Goal: Task Accomplishment & Management: Use online tool/utility

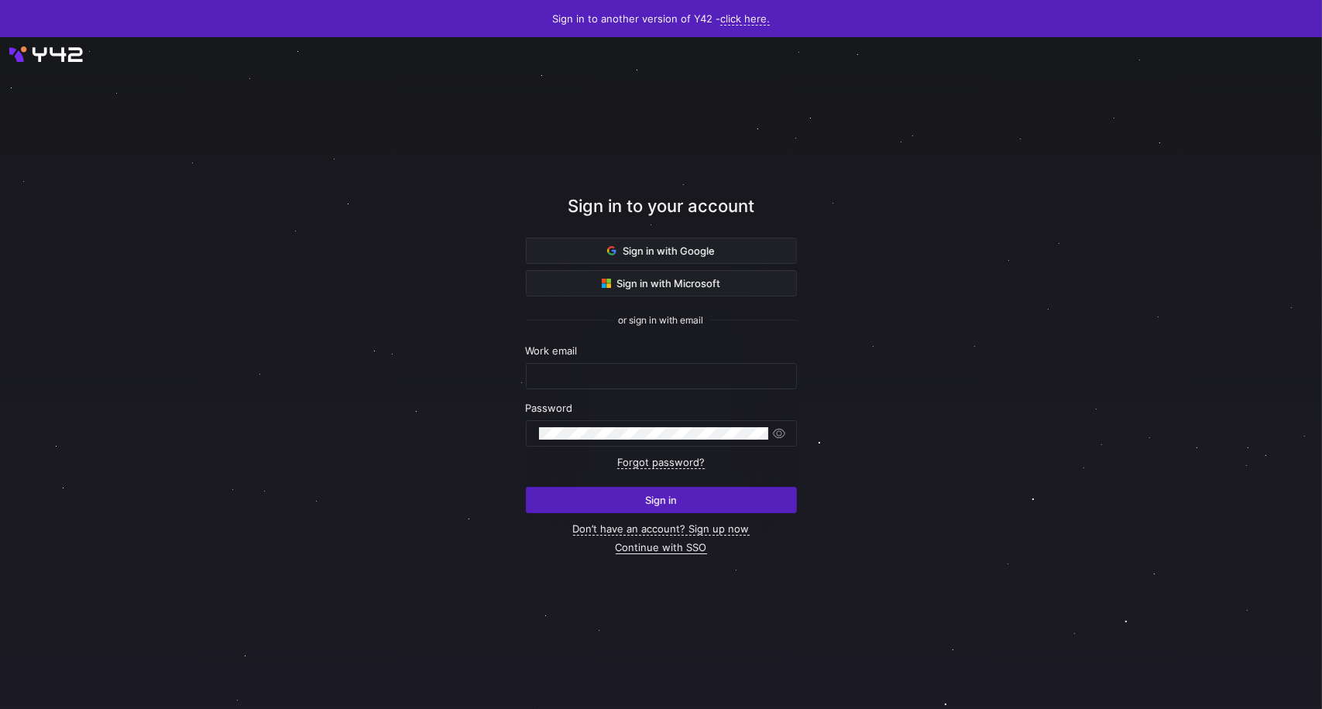
type input "[PERSON_NAME][EMAIL_ADDRESS][PERSON_NAME][DOMAIN_NAME]"
click at [690, 548] on link "Continue with SSO" at bounding box center [661, 547] width 91 height 13
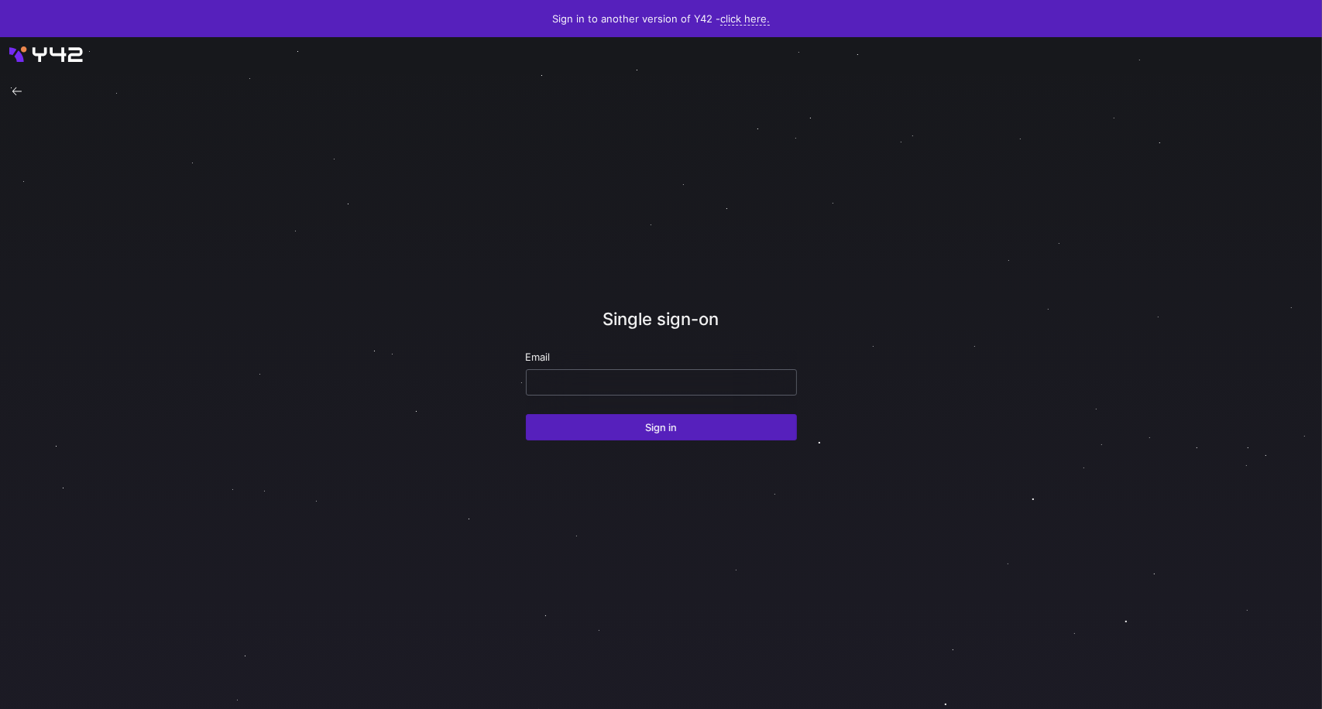
click at [602, 381] on input "email" at bounding box center [661, 382] width 245 height 12
type input "[PERSON_NAME][EMAIL_ADDRESS][PERSON_NAME][DOMAIN_NAME]"
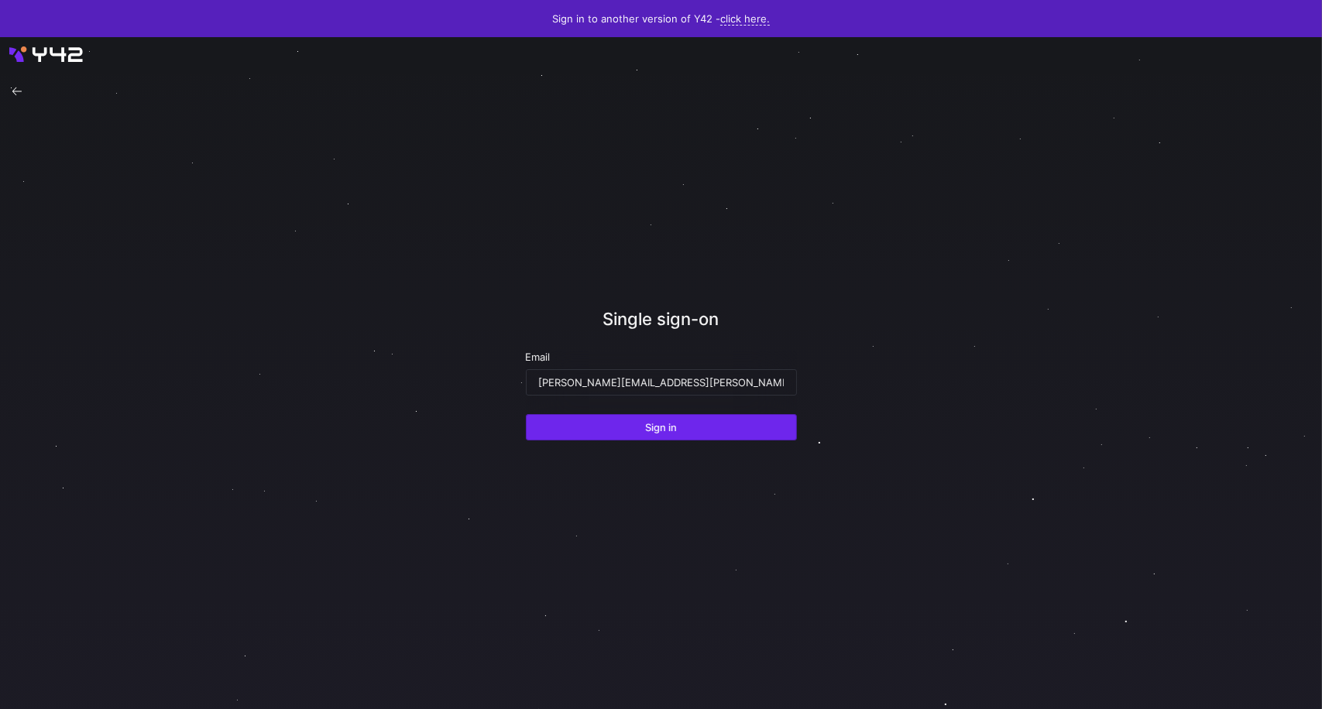
click at [662, 428] on span "Sign in" at bounding box center [661, 427] width 32 height 12
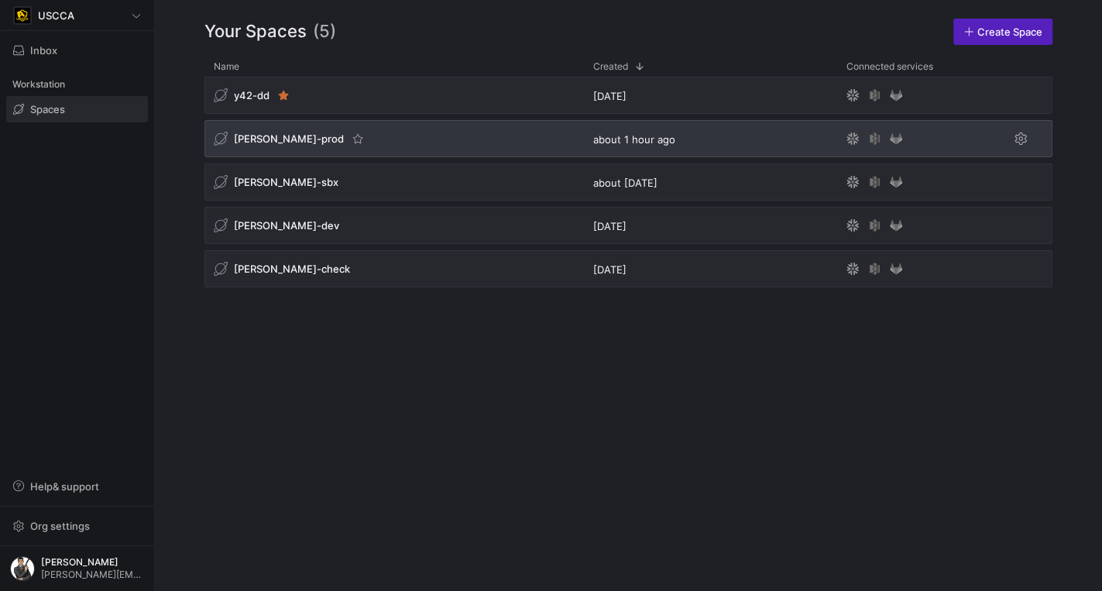
click at [375, 143] on div "[PERSON_NAME]-prod" at bounding box center [394, 138] width 380 height 37
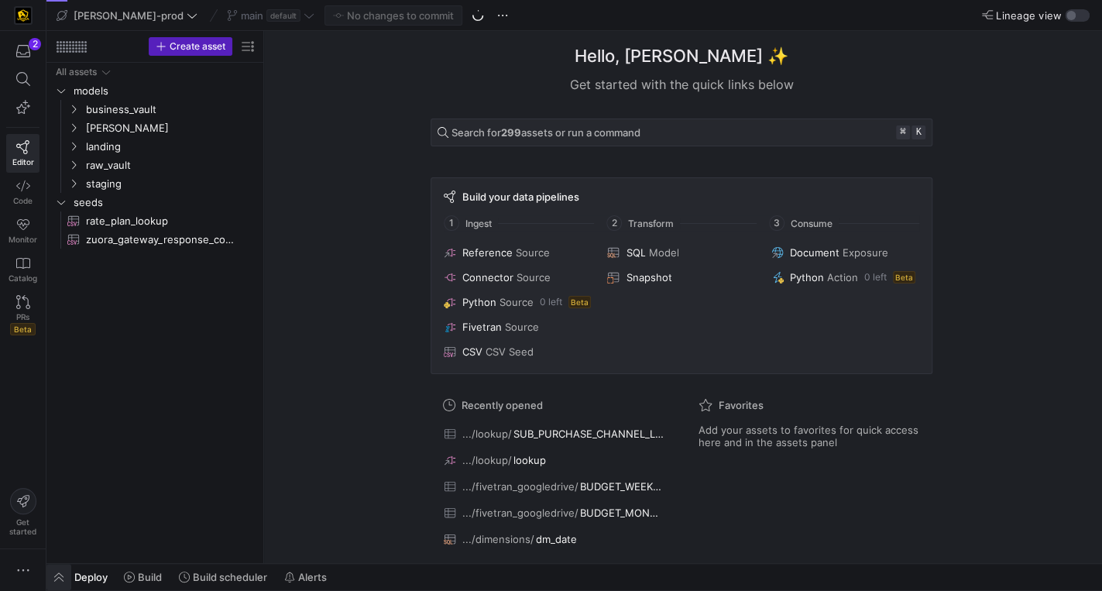
click at [59, 577] on span "button" at bounding box center [58, 577] width 25 height 26
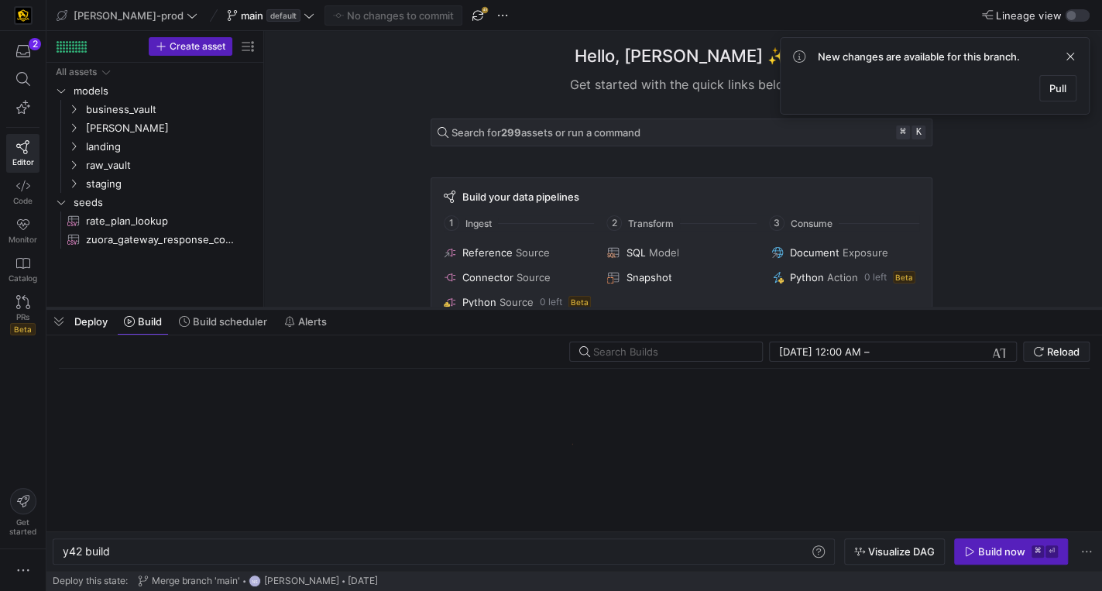
scroll to position [0, 46]
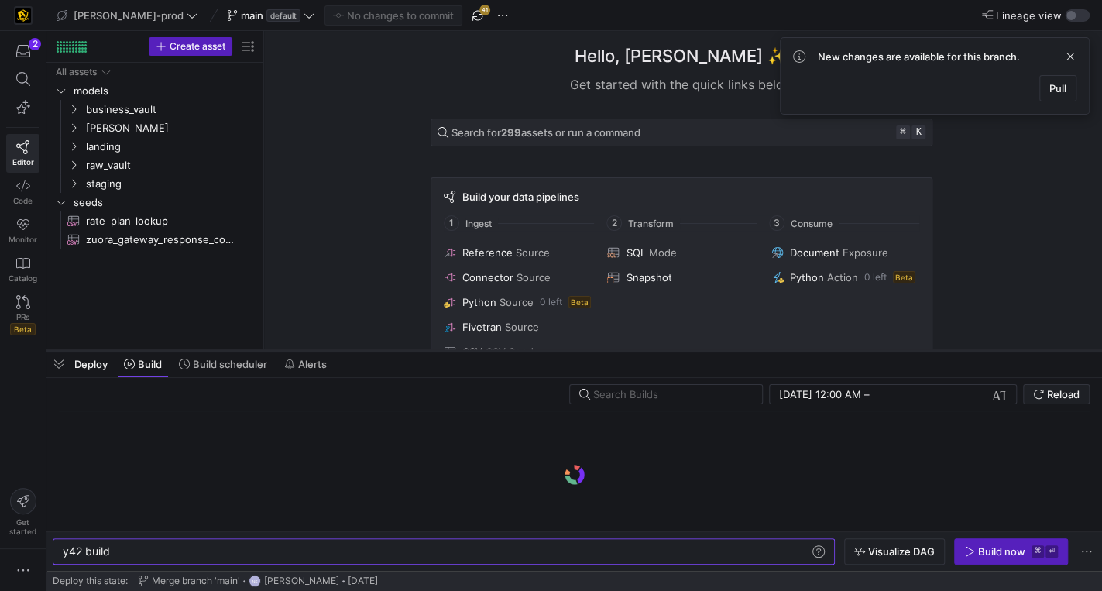
drag, startPoint x: 397, startPoint y: 307, endPoint x: 394, endPoint y: 349, distance: 42.7
click at [394, 349] on div at bounding box center [574, 351] width 1056 height 6
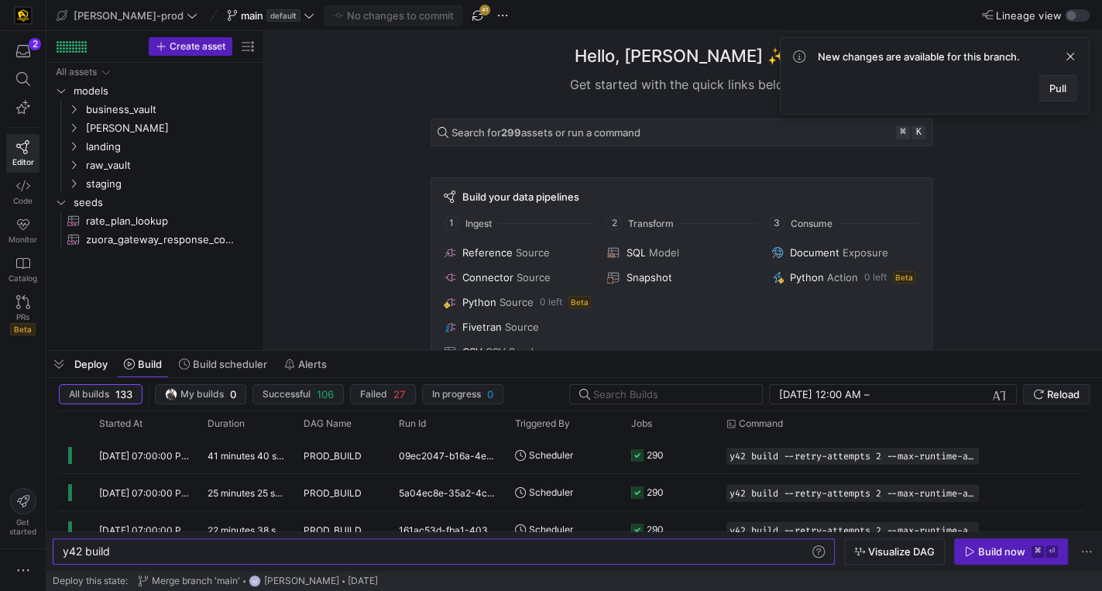
click at [1066, 84] on span "Pull" at bounding box center [1057, 88] width 17 height 12
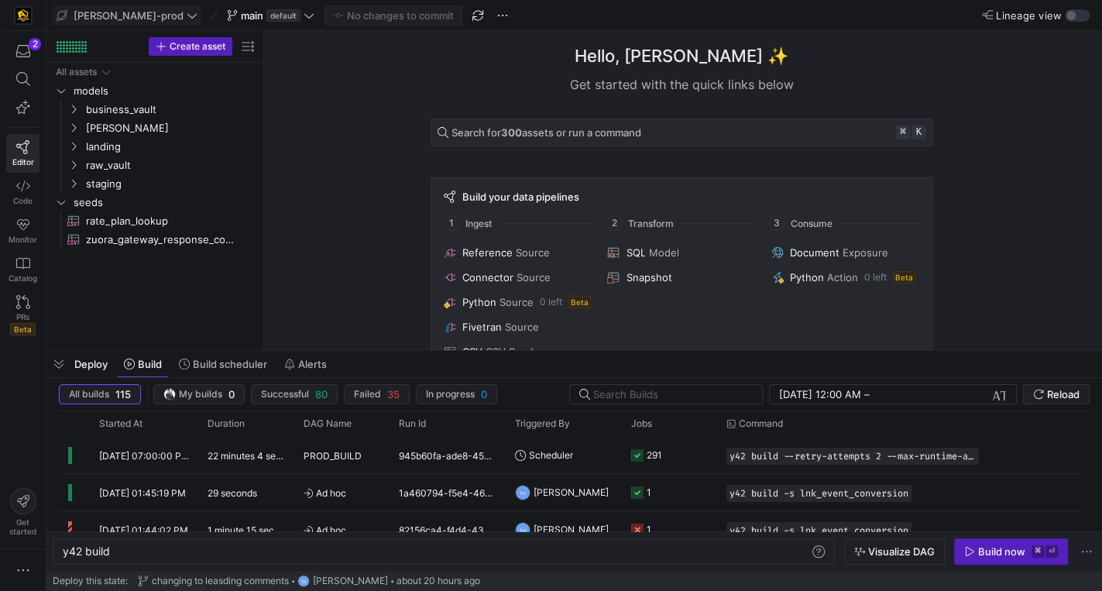
click at [139, 15] on span "edw-dv-prod" at bounding box center [127, 15] width 141 height 12
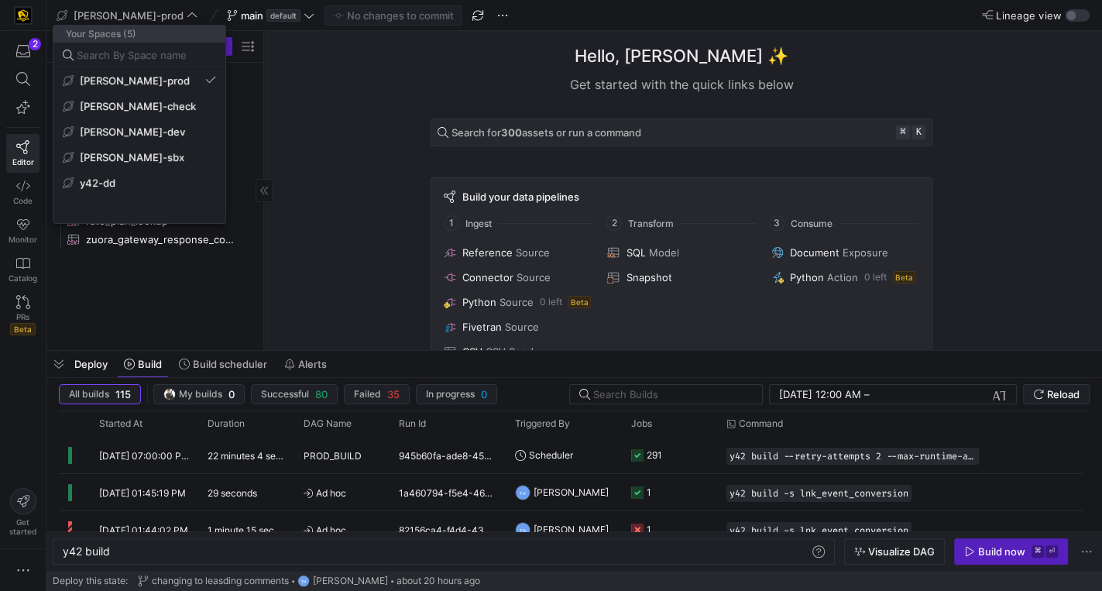
drag, startPoint x: 178, startPoint y: 156, endPoint x: 189, endPoint y: 155, distance: 11.0
click at [178, 156] on span "edw-dv-sbx" at bounding box center [139, 157] width 153 height 12
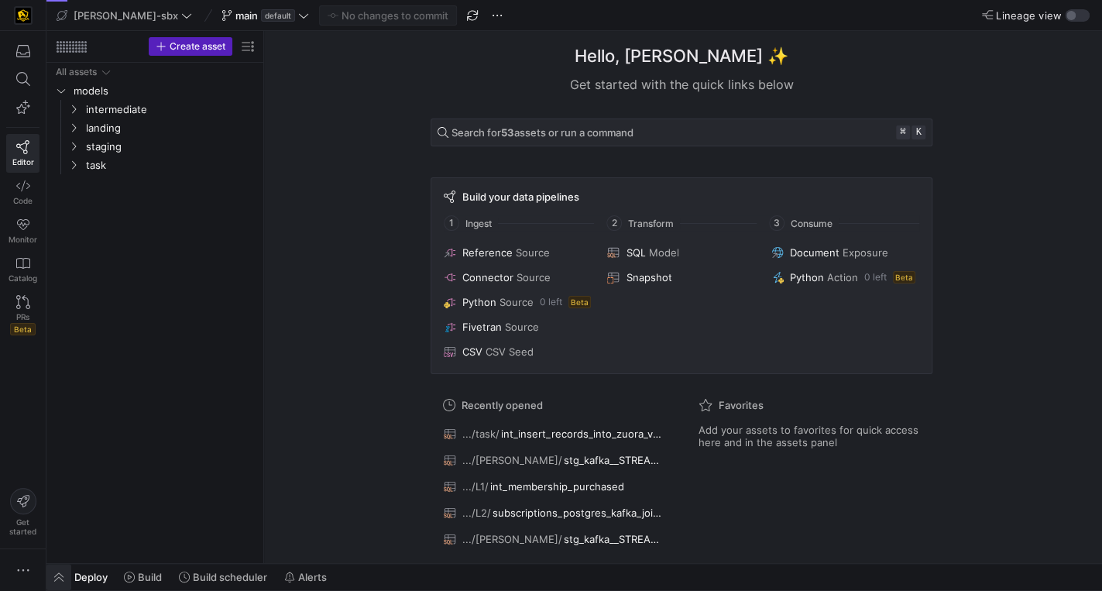
click at [56, 576] on span "button" at bounding box center [58, 577] width 25 height 26
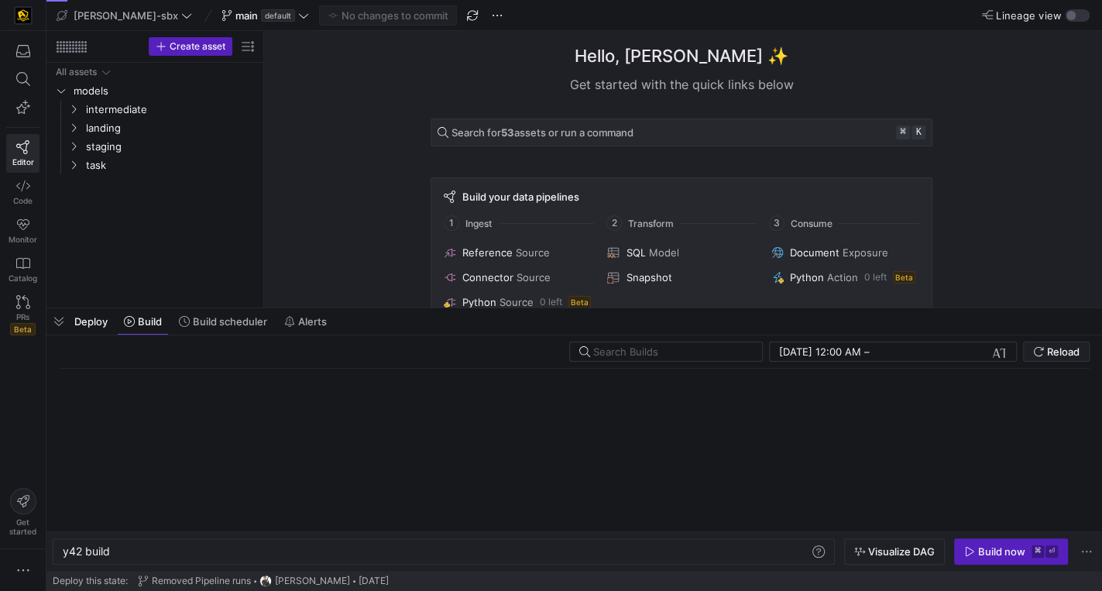
scroll to position [0, 46]
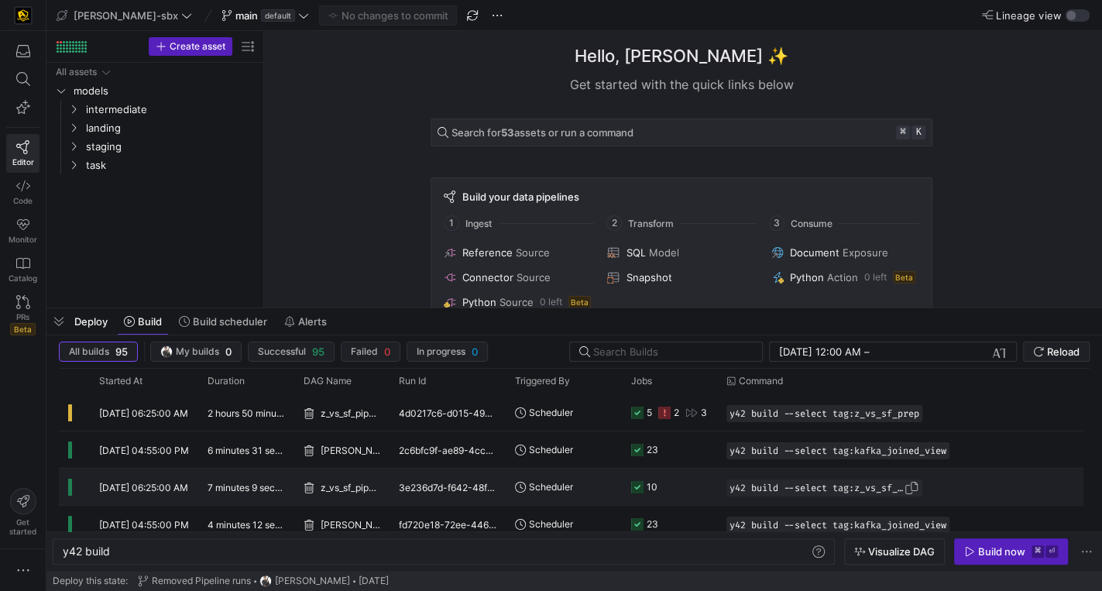
click at [916, 490] on span "button" at bounding box center [911, 487] width 15 height 15
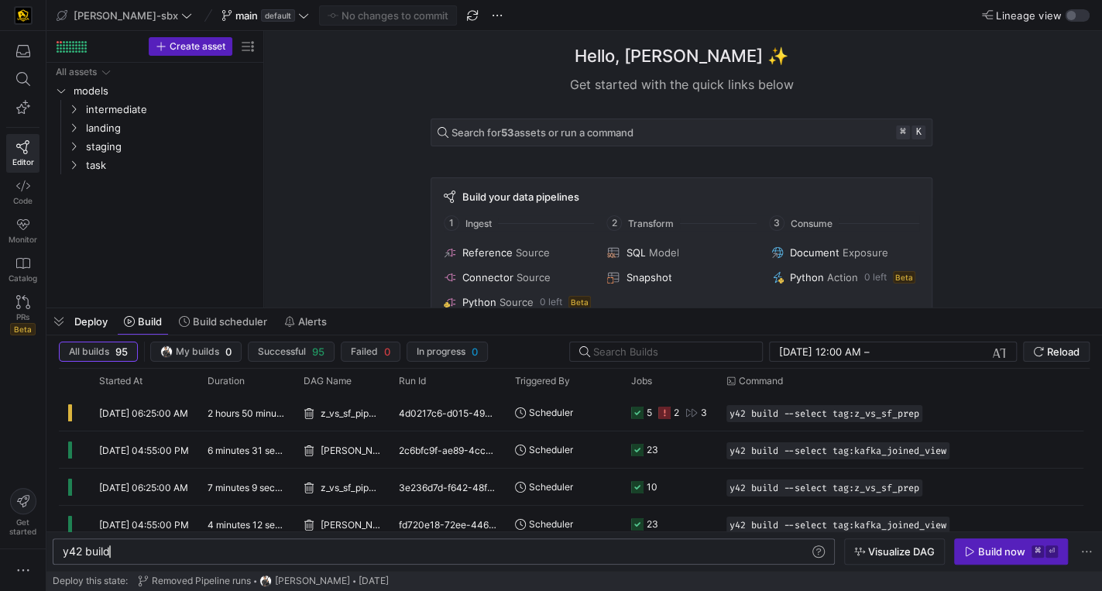
scroll to position [0, 0]
click at [346, 554] on div "y42 build" at bounding box center [437, 551] width 748 height 12
type textarea "y42 build --select tag:z_vs_sf_prep"
click at [1022, 551] on div "Build now" at bounding box center [1001, 551] width 47 height 12
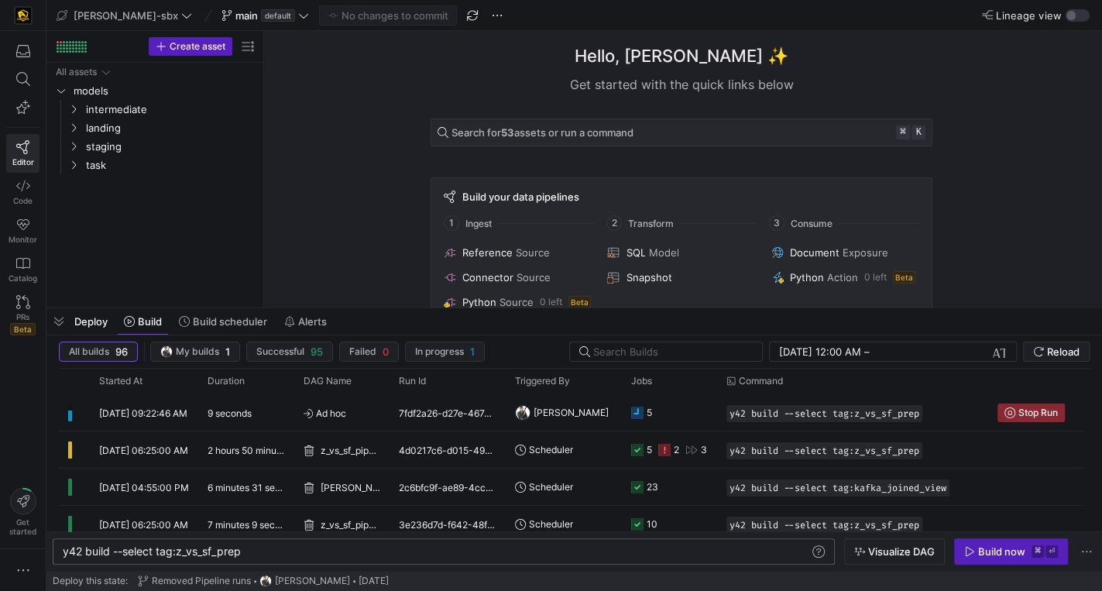
click at [3, 413] on div "Editor Code Monitor Catalog PRs Beta Get started" at bounding box center [23, 295] width 46 height 591
click at [1023, 411] on span "Stop Run" at bounding box center [1039, 412] width 40 height 11
